Goal: Task Accomplishment & Management: Use online tool/utility

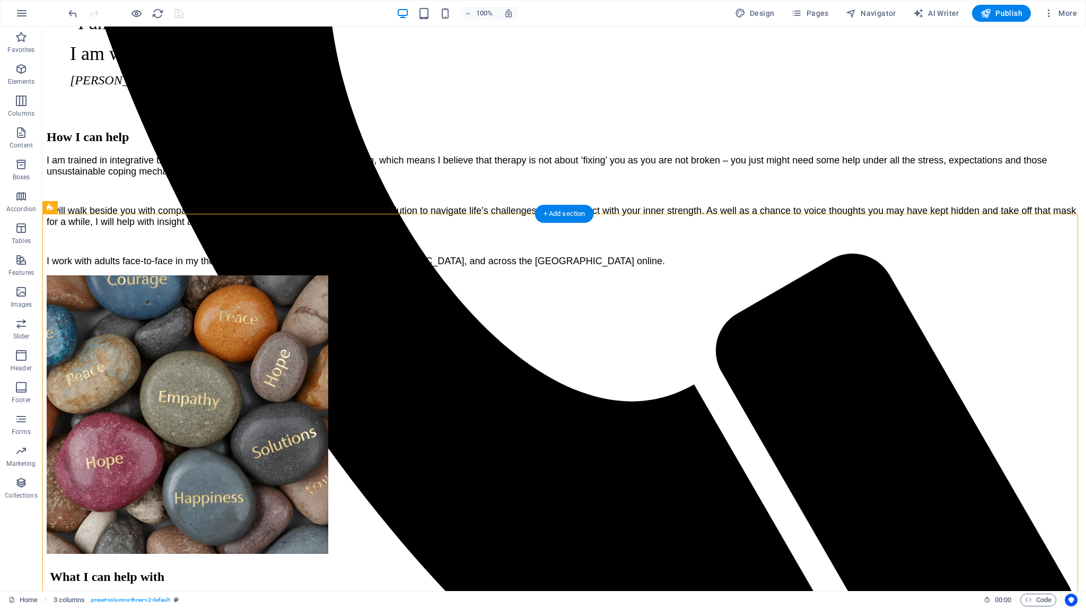
drag, startPoint x: 859, startPoint y: 233, endPoint x: 636, endPoint y: 215, distance: 223.5
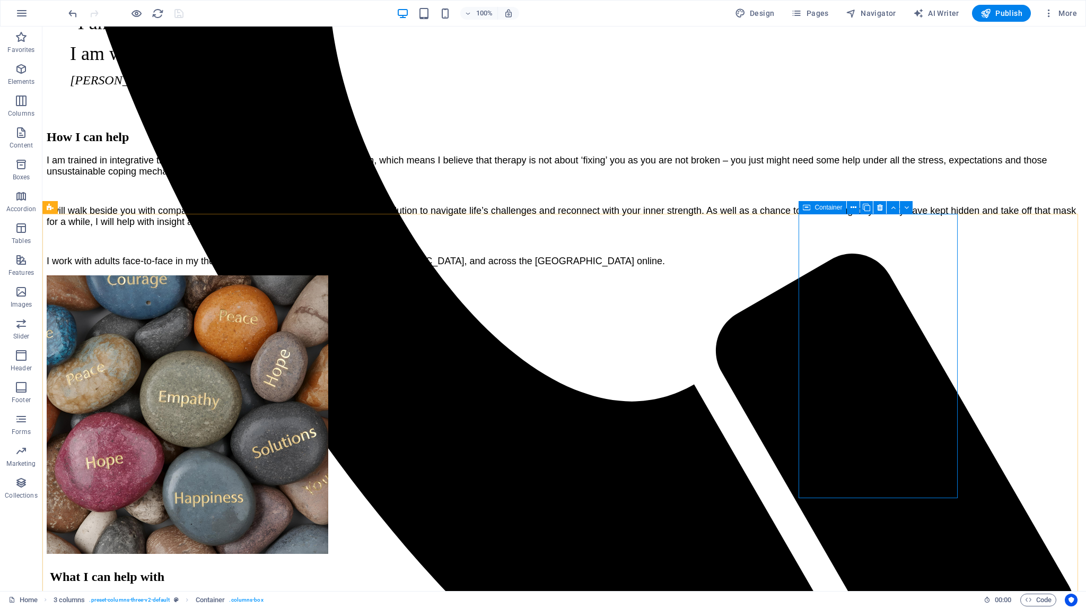
click at [818, 209] on span "Container" at bounding box center [829, 207] width 28 height 6
drag, startPoint x: 864, startPoint y: 234, endPoint x: 487, endPoint y: 245, distance: 377.8
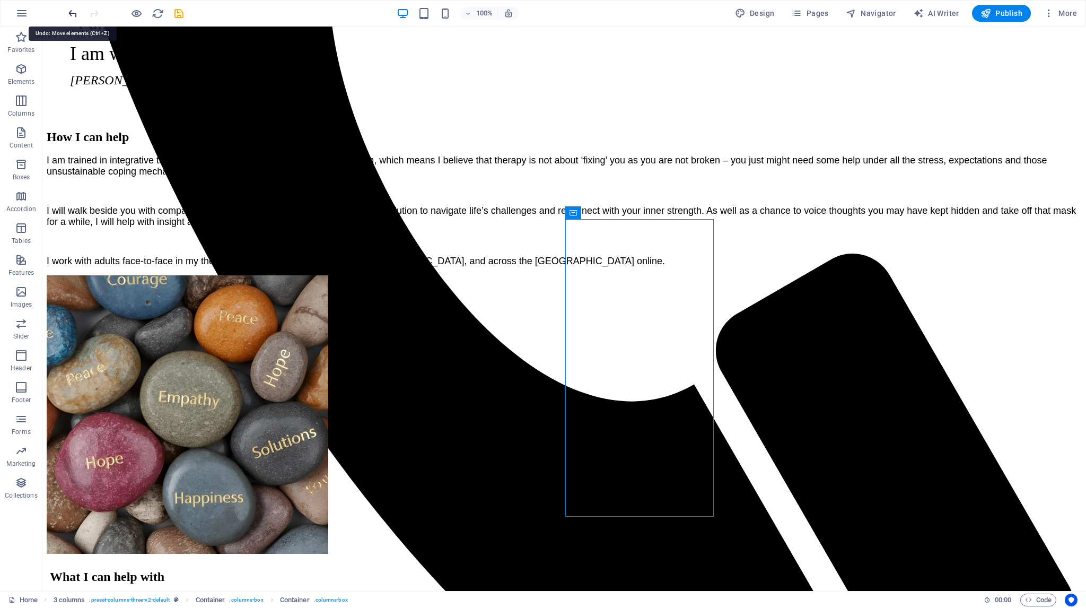
click at [72, 12] on icon "undo" at bounding box center [73, 13] width 12 height 12
drag, startPoint x: 863, startPoint y: 235, endPoint x: 482, endPoint y: 252, distance: 381.2
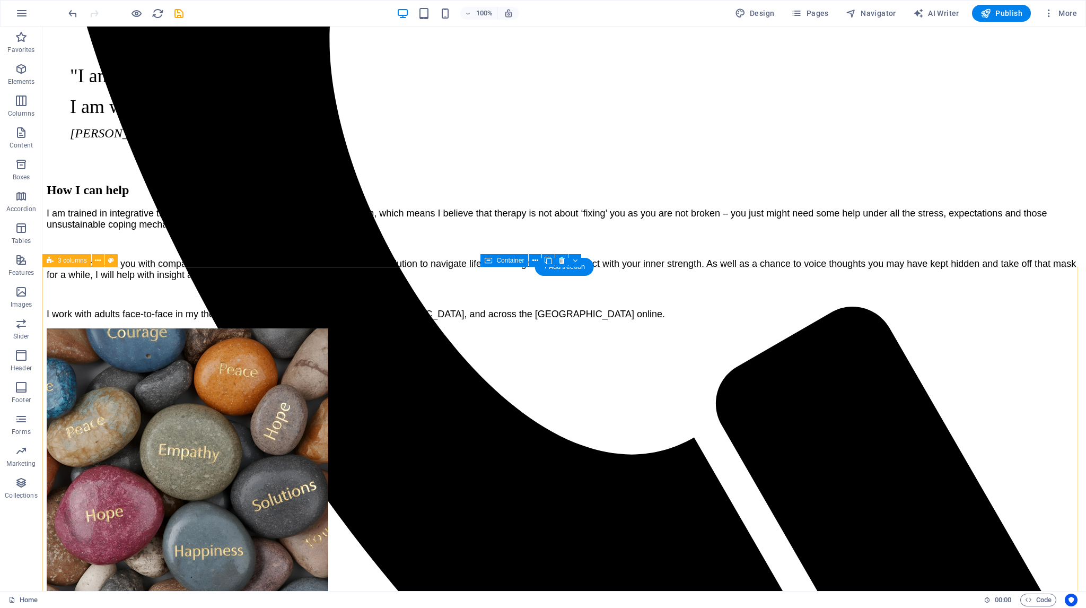
scroll to position [849, 0]
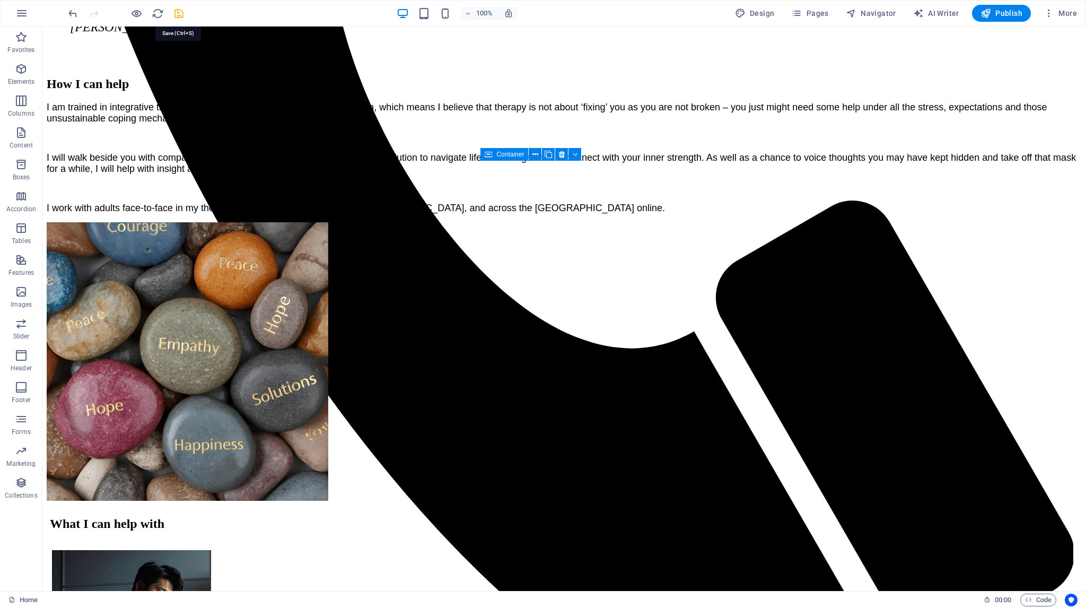
click at [177, 9] on icon "save" at bounding box center [179, 13] width 12 height 12
checkbox input "false"
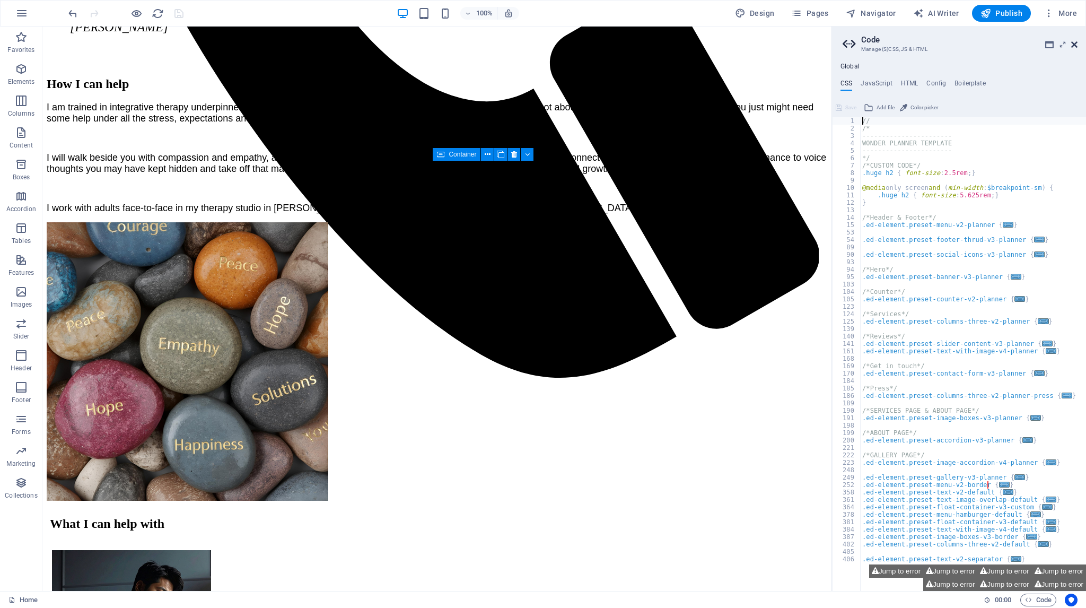
click at [1077, 43] on icon at bounding box center [1074, 44] width 6 height 8
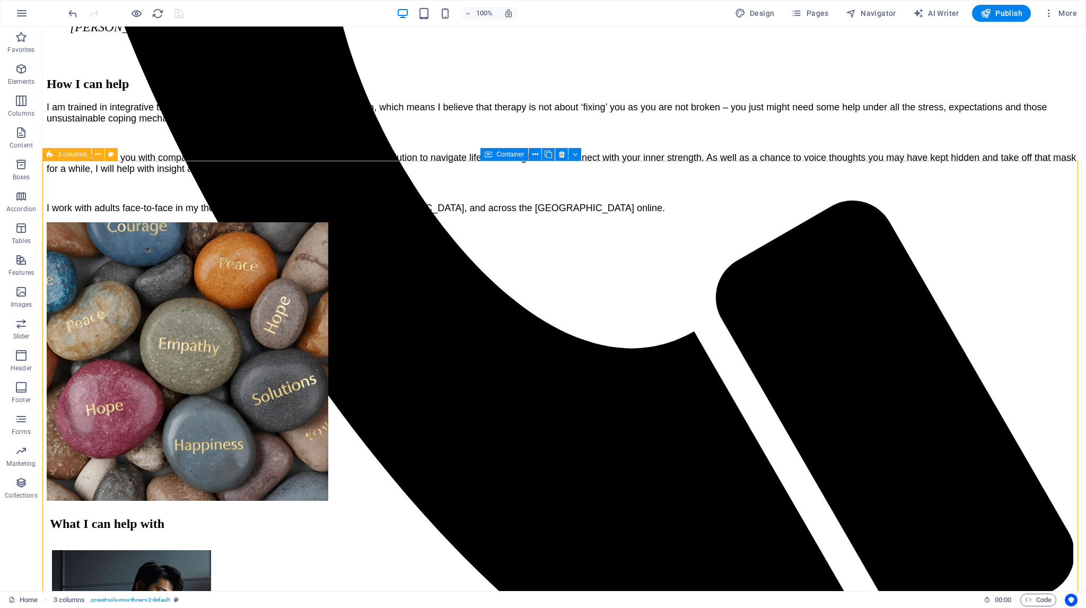
click at [55, 155] on div "3 columns" at bounding box center [66, 154] width 49 height 13
click at [98, 154] on icon at bounding box center [98, 154] width 6 height 11
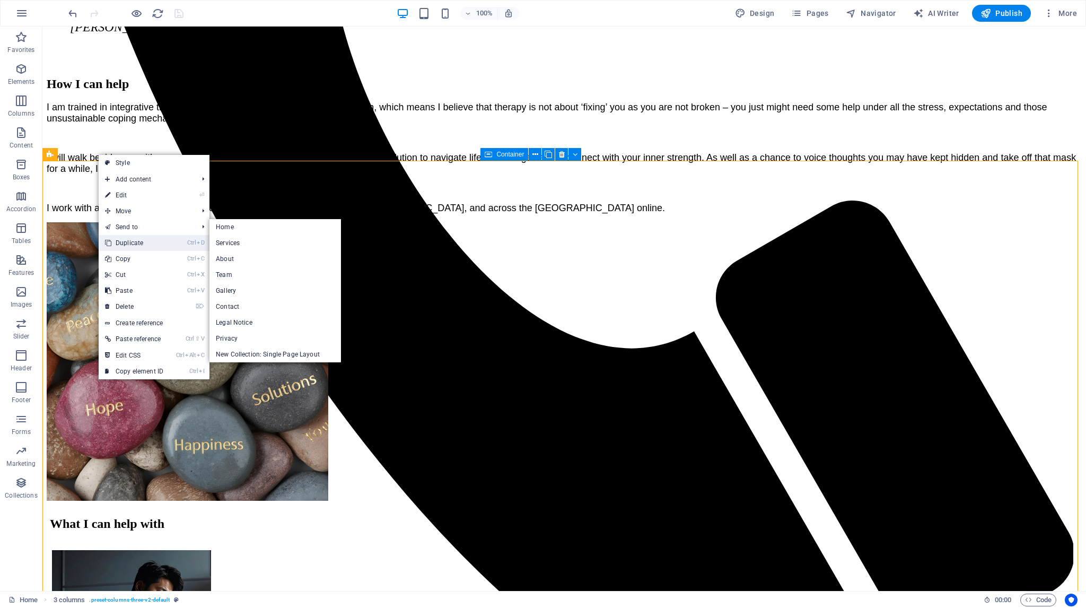
click at [115, 243] on link "Ctrl D Duplicate" at bounding box center [134, 243] width 71 height 16
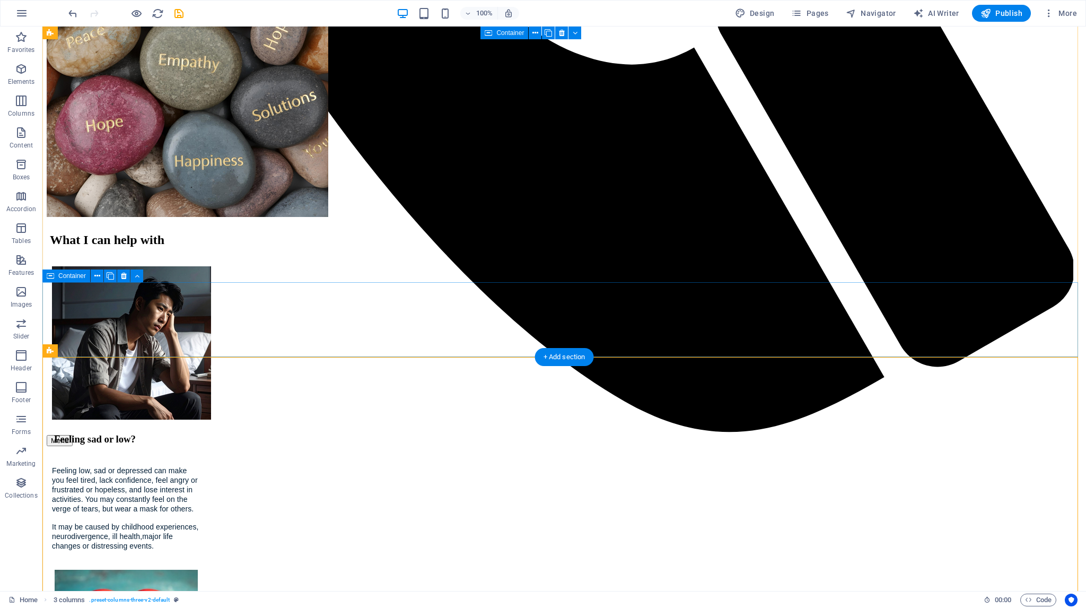
scroll to position [1086, 0]
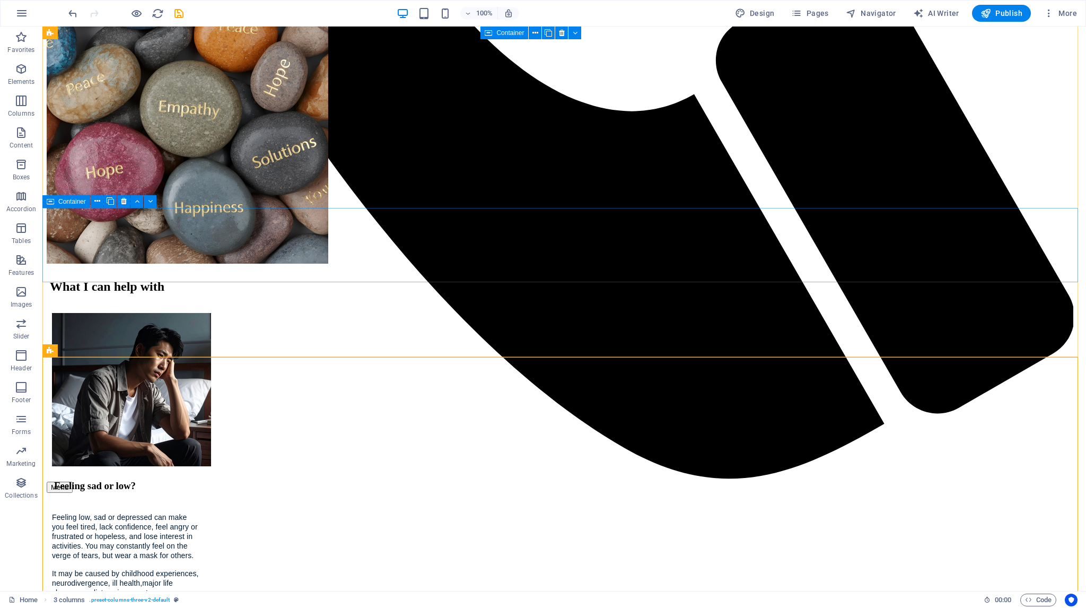
click at [66, 202] on span "Container" at bounding box center [72, 201] width 28 height 6
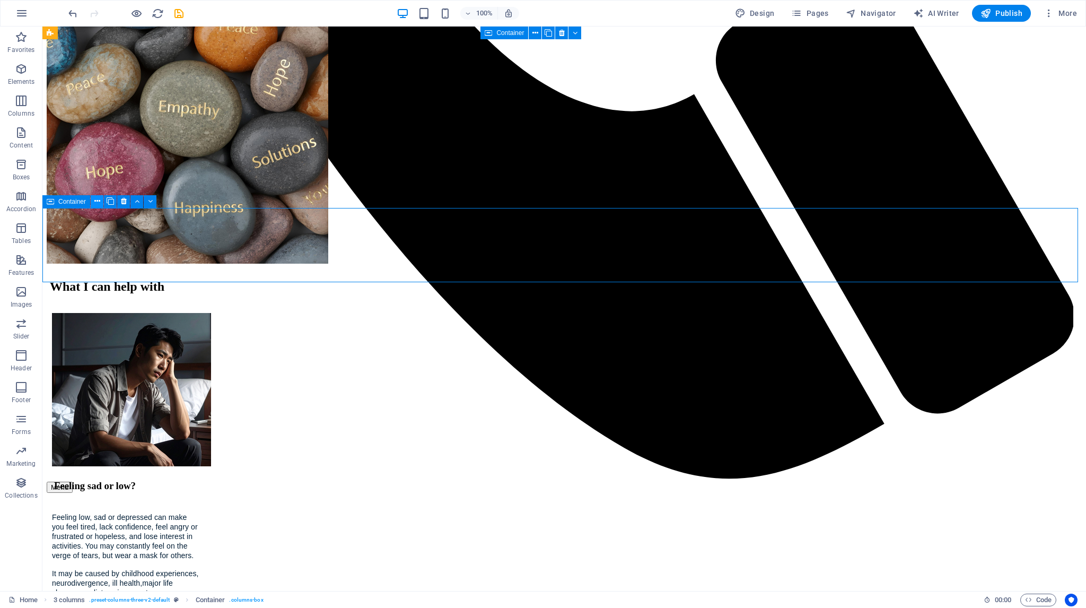
click at [98, 199] on icon at bounding box center [97, 201] width 6 height 11
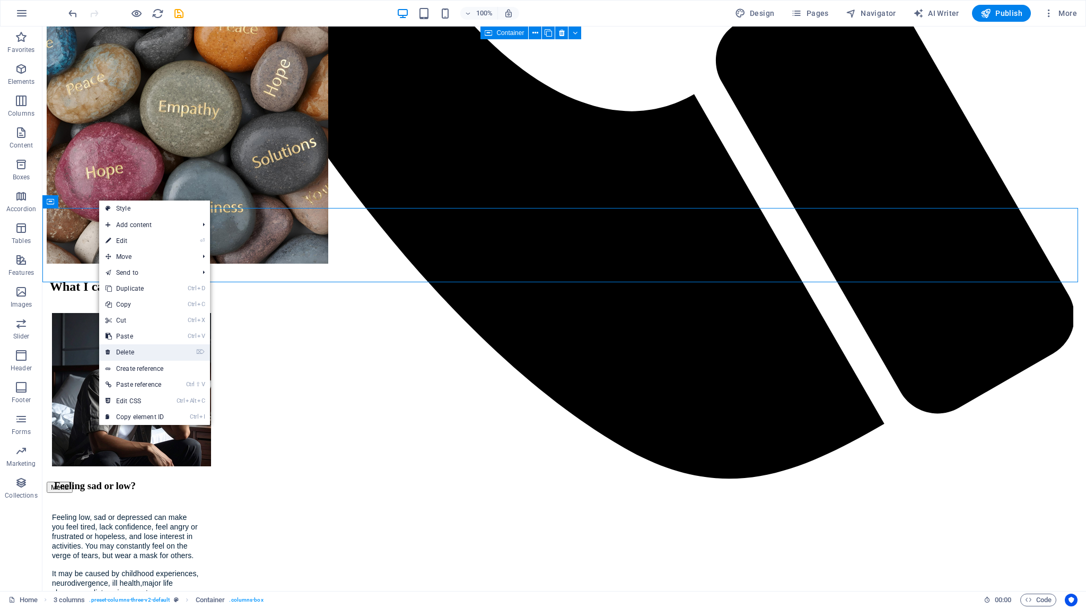
click at [127, 351] on link "⌦ Delete" at bounding box center [134, 352] width 71 height 16
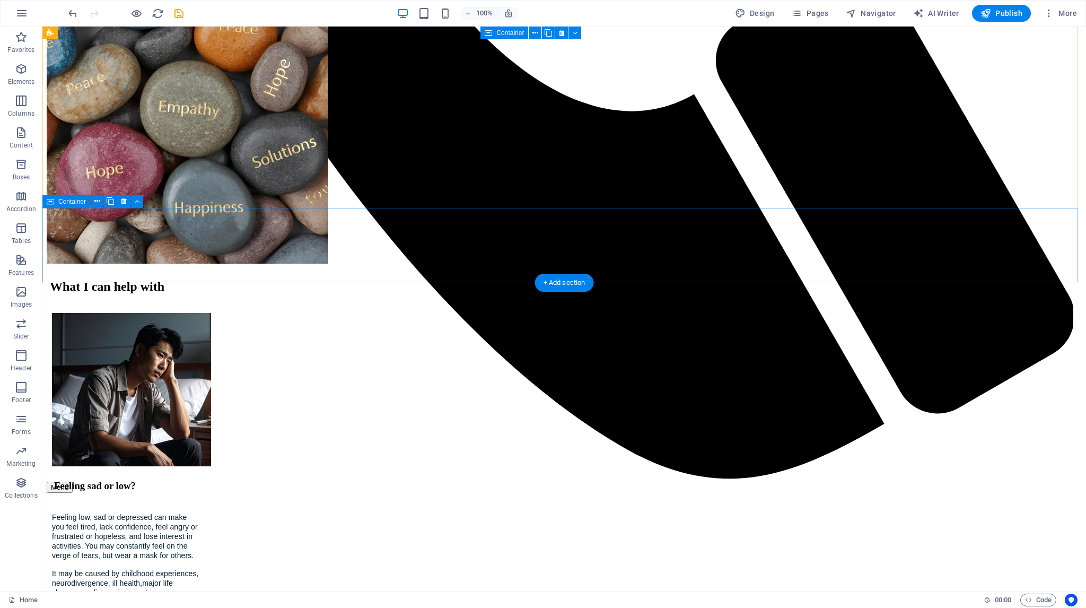
click at [97, 202] on icon at bounding box center [97, 201] width 6 height 11
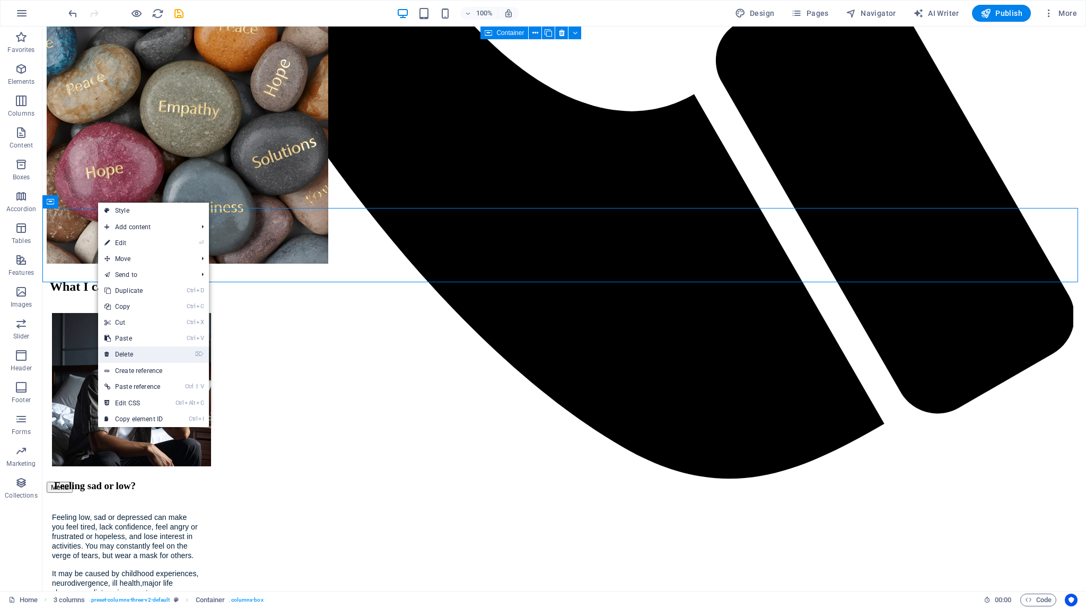
click at [134, 351] on link "⌦ Delete" at bounding box center [133, 354] width 71 height 16
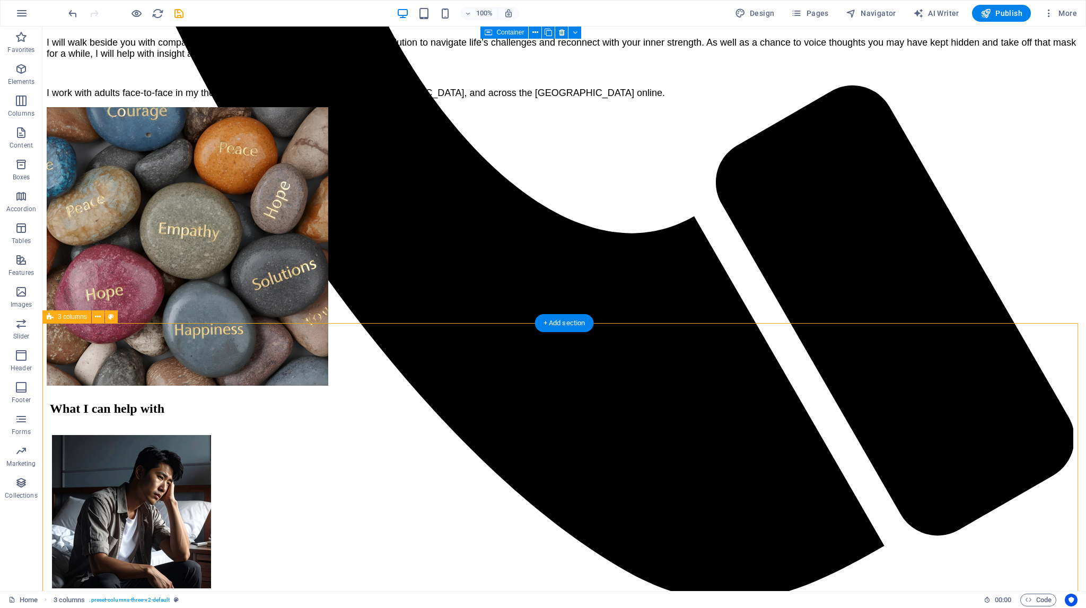
scroll to position [980, 0]
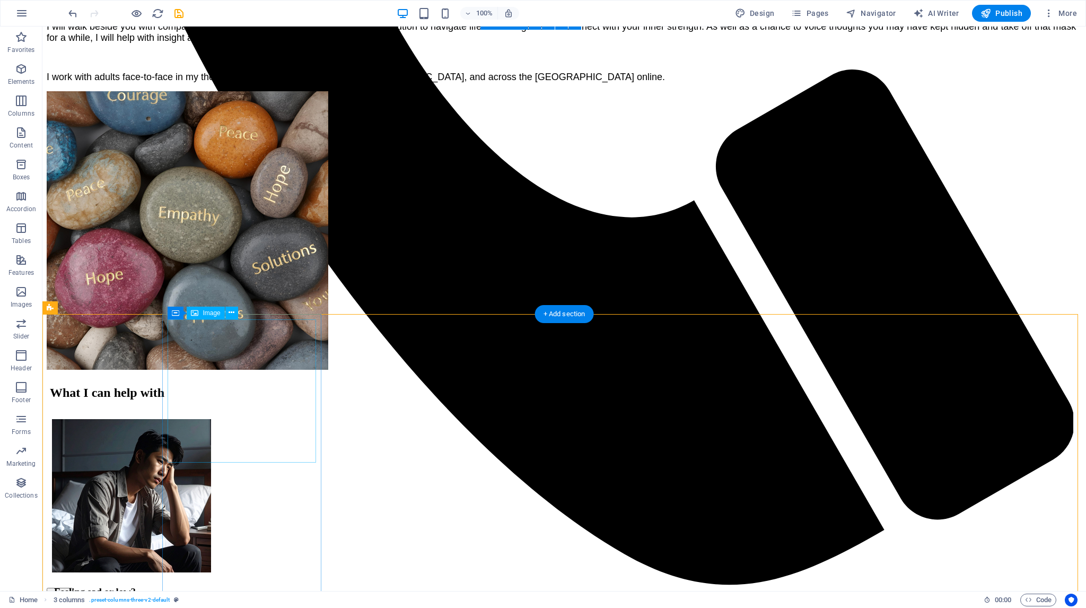
click at [231, 312] on icon at bounding box center [232, 312] width 6 height 11
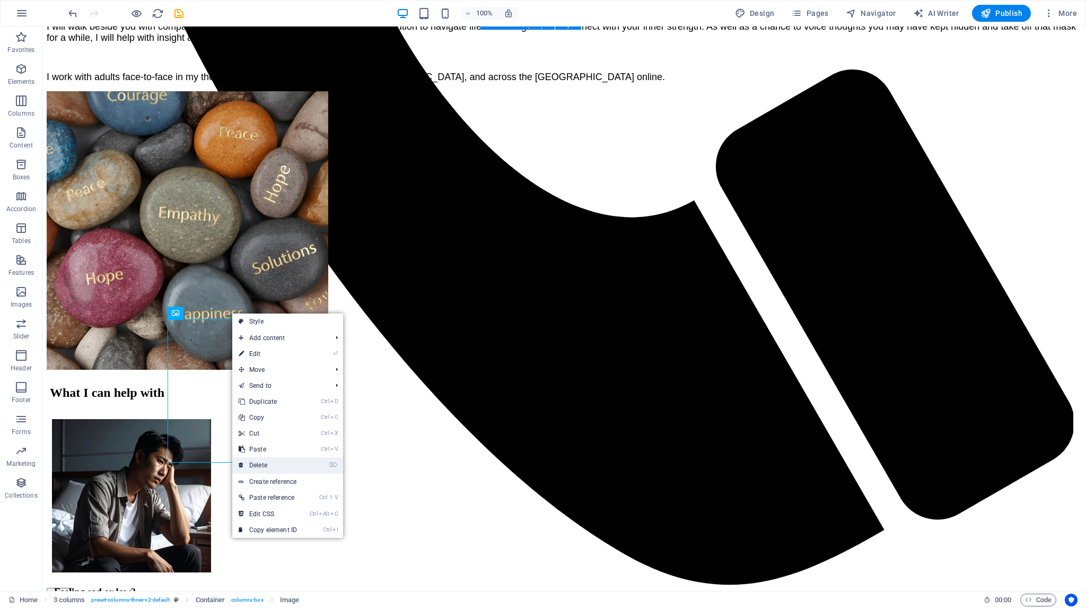
click at [250, 461] on link "⌦ Delete" at bounding box center [267, 465] width 71 height 16
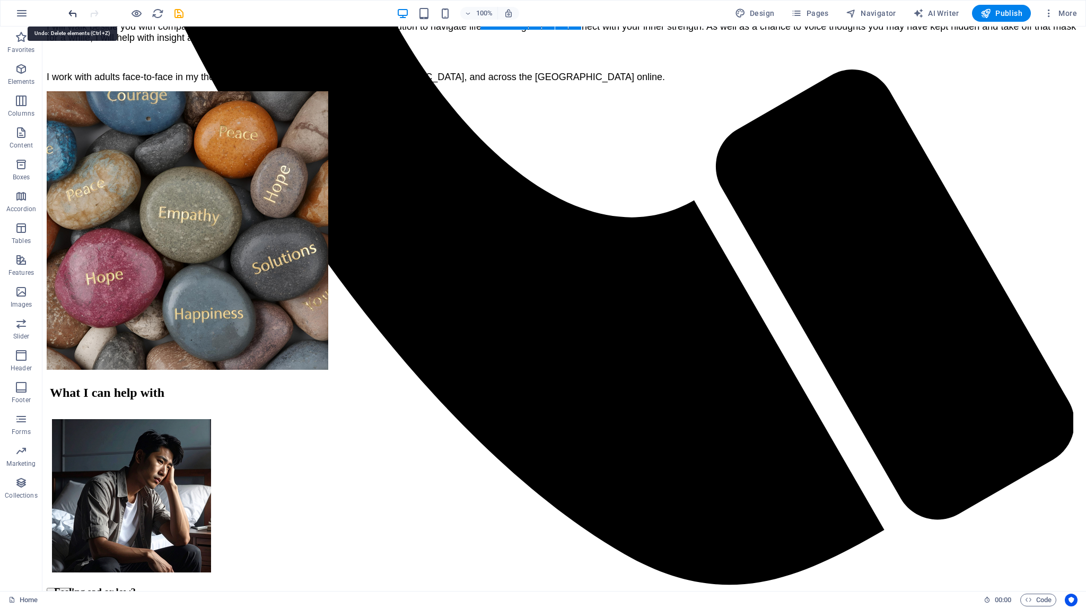
click at [72, 15] on icon "undo" at bounding box center [73, 13] width 12 height 12
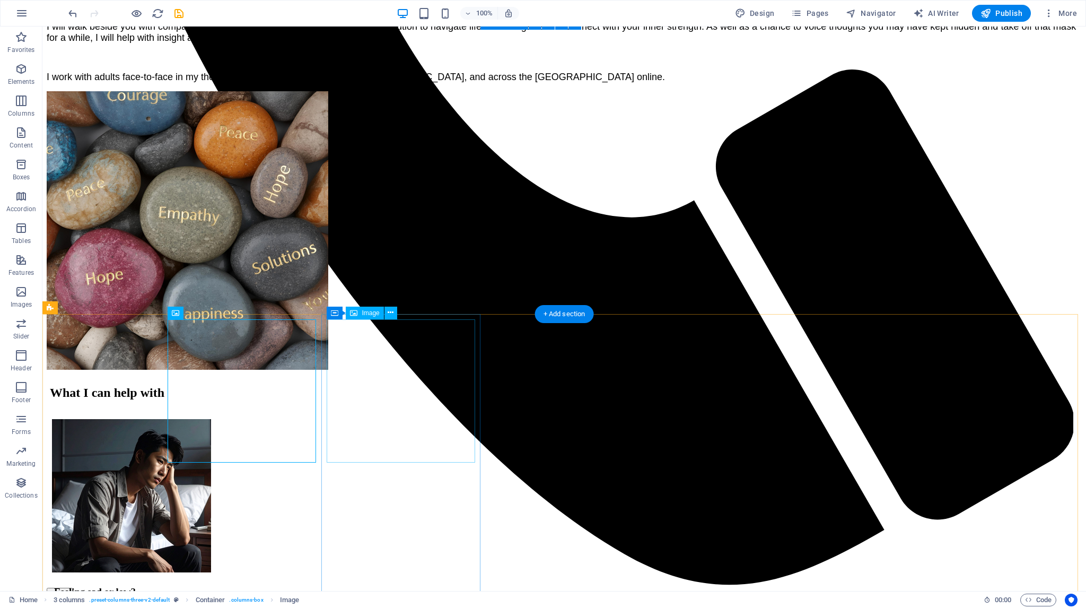
click at [392, 314] on icon at bounding box center [391, 312] width 6 height 11
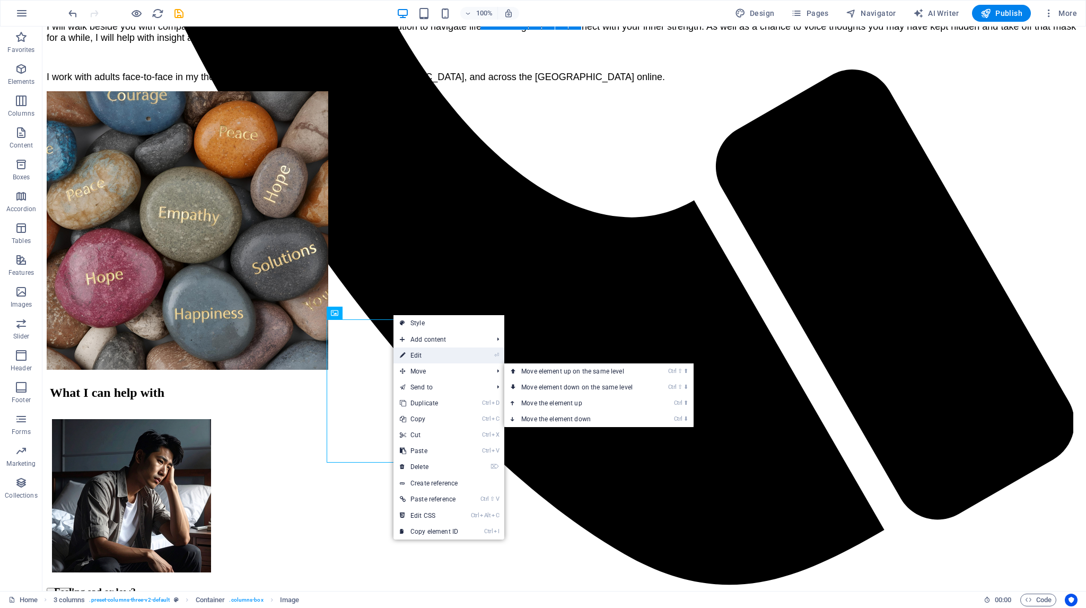
click at [415, 356] on link "⏎ Edit" at bounding box center [429, 355] width 71 height 16
select select "px"
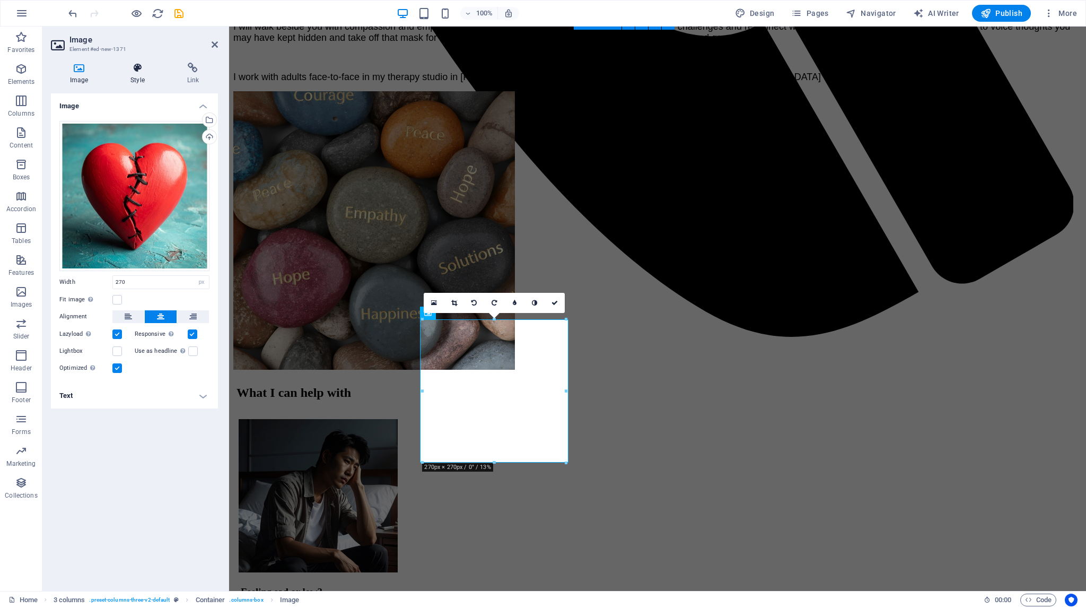
click at [137, 68] on icon at bounding box center [137, 68] width 52 height 11
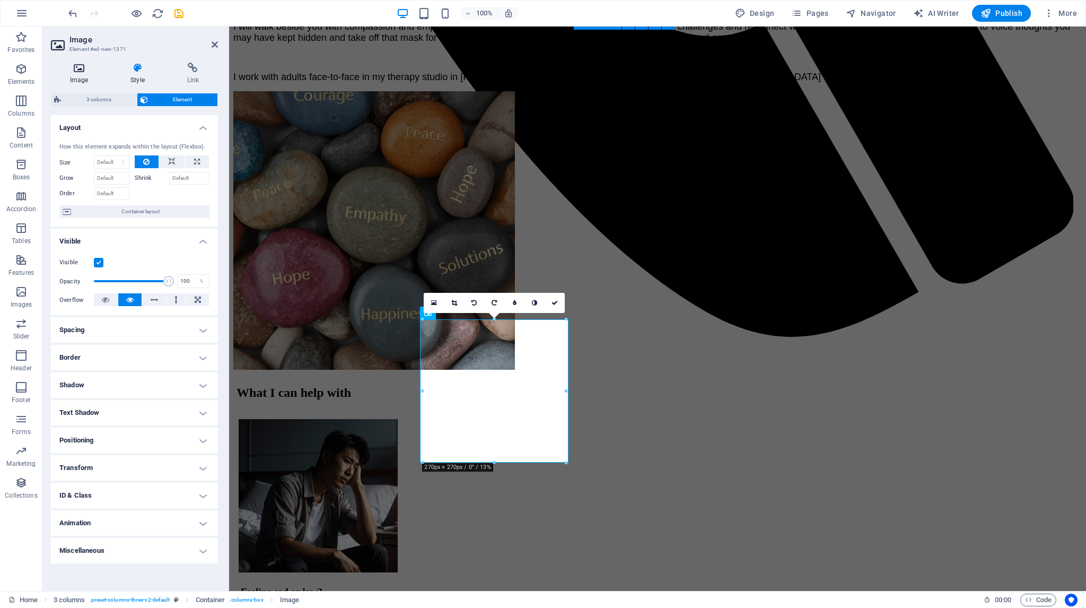
click at [85, 68] on icon at bounding box center [79, 68] width 56 height 11
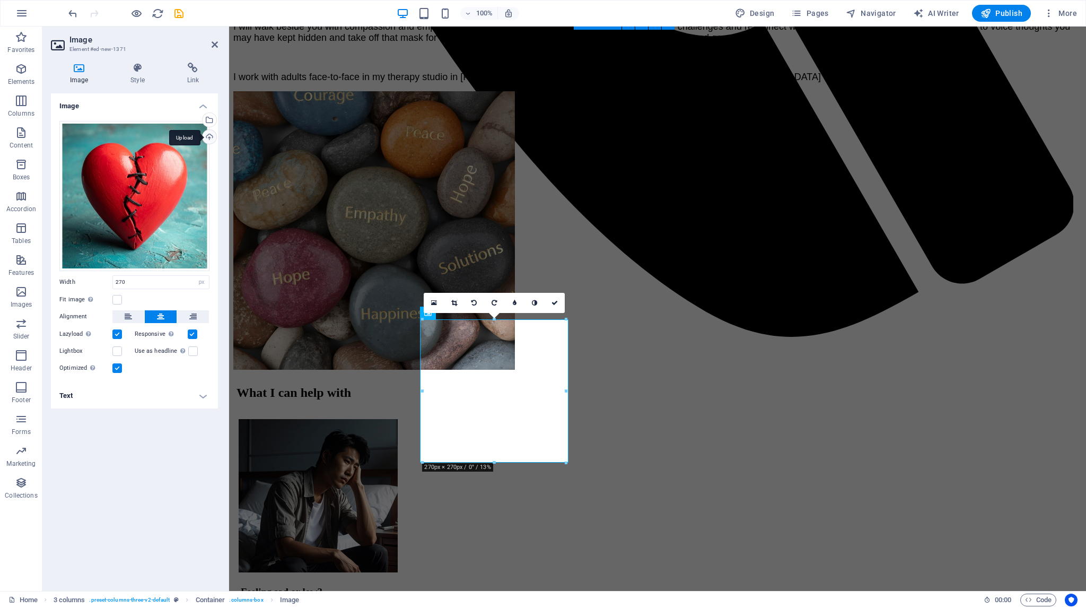
click at [210, 138] on div "Upload" at bounding box center [208, 138] width 16 height 16
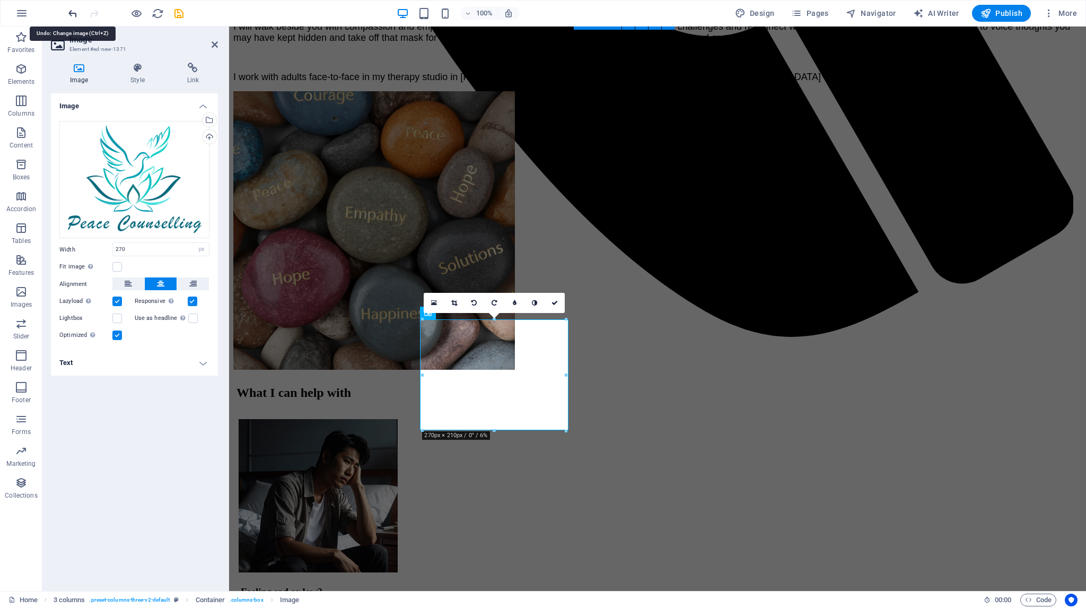
click at [72, 13] on icon "undo" at bounding box center [73, 13] width 12 height 12
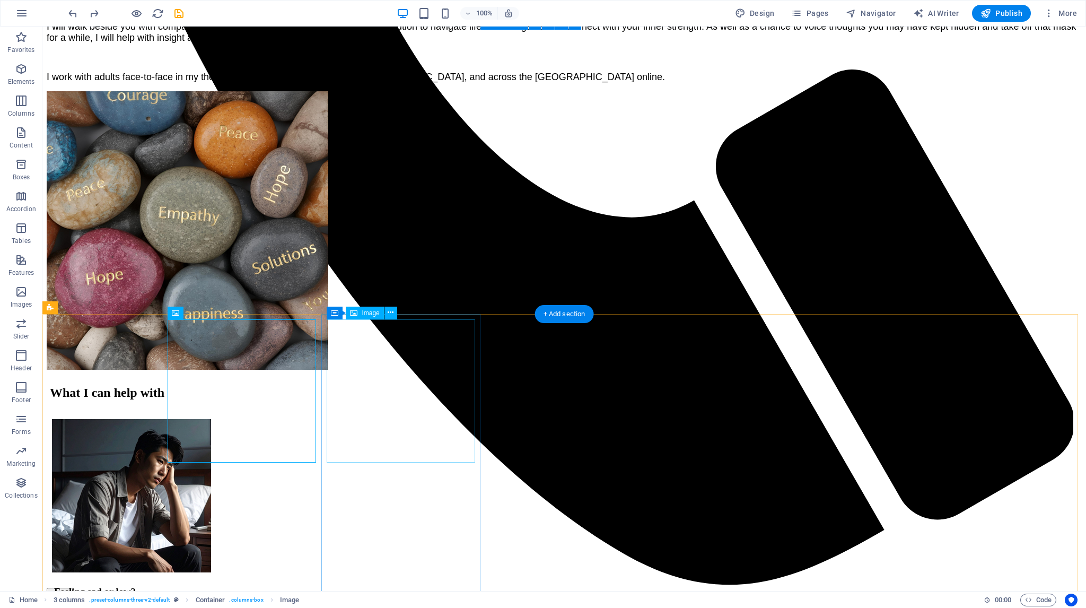
scroll to position [1033, 0]
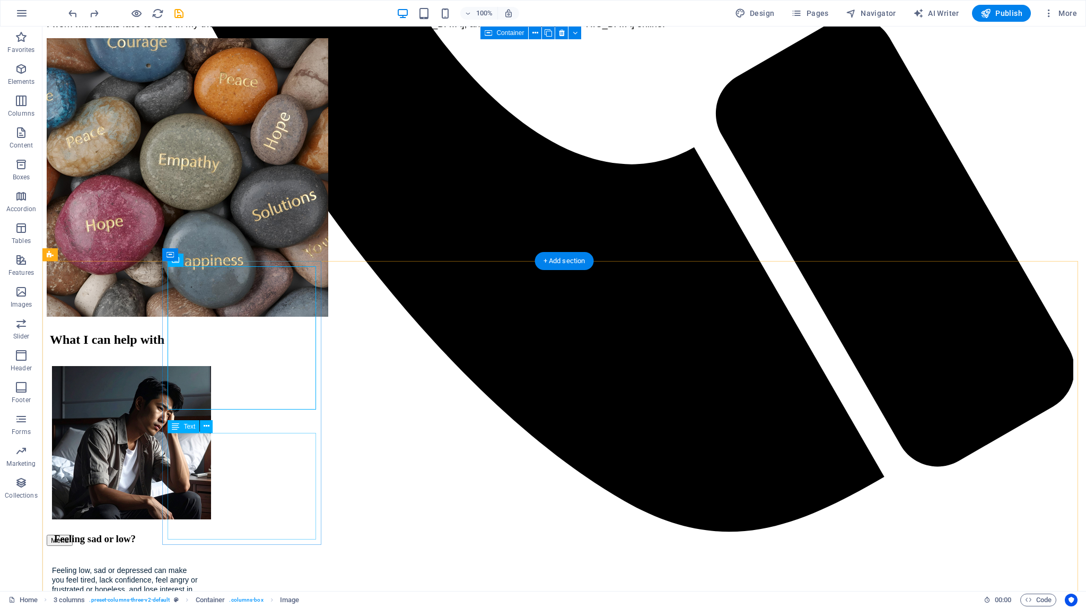
checkbox input "false"
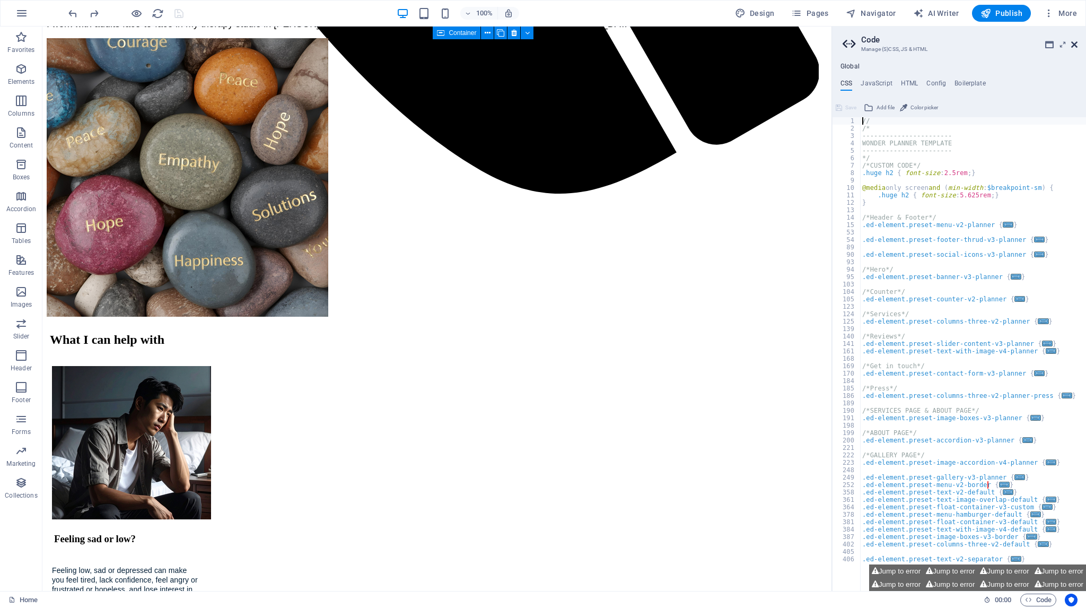
click at [1076, 43] on icon at bounding box center [1074, 44] width 6 height 8
